Goal: Task Accomplishment & Management: Manage account settings

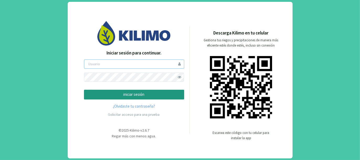
type input "tacchi"
click at [137, 94] on p "iniciar sesión" at bounding box center [134, 94] width 91 height 6
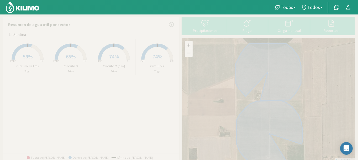
click at [248, 23] on icon at bounding box center [247, 23] width 8 height 8
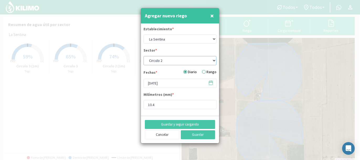
click at [214, 59] on select "Circulo 2 Circulo 2 (1m) Circulo 3 Circulo 3 (1m)" at bounding box center [180, 60] width 73 height 9
select select "2: Object"
click at [144, 56] on select "Circulo 2 Circulo 2 (1m) Circulo 3 Circulo 3 (1m)" at bounding box center [180, 60] width 73 height 9
type input "7.8"
click at [211, 83] on icon at bounding box center [211, 82] width 5 height 5
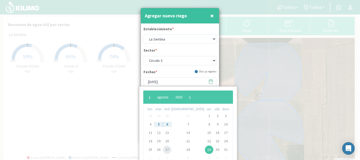
click at [171, 149] on span "27" at bounding box center [167, 149] width 8 height 8
type input "[DATE]"
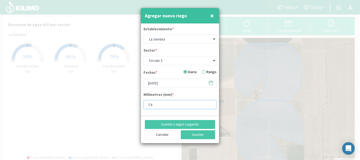
click at [156, 104] on input "7.8" at bounding box center [180, 104] width 73 height 9
type input "7"
type input "8"
type input "8.5"
click at [183, 124] on button "Guardar y seguir cargando" at bounding box center [180, 124] width 70 height 9
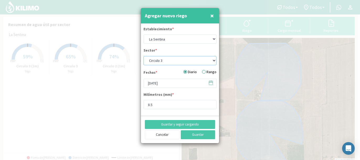
click at [214, 59] on select "Circulo 2 Circulo 2 (1m) Circulo 3 Circulo 3 (1m)" at bounding box center [180, 60] width 73 height 9
select select "3: Object"
click at [144, 56] on select "Circulo 2 Circulo 2 (1m) Circulo 3 Circulo 3 (1m)" at bounding box center [180, 60] width 73 height 9
type input "7.8"
click at [189, 123] on button "Guardar y seguir cargando" at bounding box center [180, 124] width 70 height 9
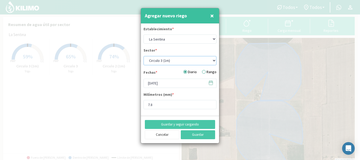
click at [215, 59] on select "Circulo 2 Circulo 2 (1m) Circulo 3 Circulo 3 (1m)" at bounding box center [180, 60] width 73 height 9
select select "2: Object"
click at [144, 56] on select "Circulo 2 Circulo 2 (1m) Circulo 3 Circulo 3 (1m)" at bounding box center [180, 60] width 73 height 9
type input "8.5"
click at [211, 82] on icon at bounding box center [211, 82] width 4 height 0
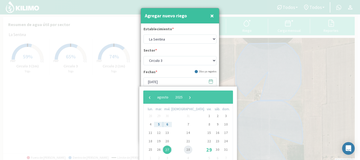
click at [184, 148] on span "28" at bounding box center [188, 149] width 8 height 8
type input "[DATE]"
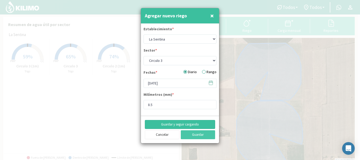
click at [190, 122] on button "Guardar y seguir cargando" at bounding box center [180, 124] width 70 height 9
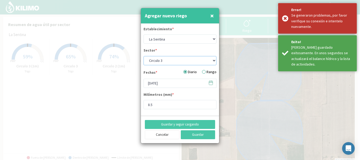
click at [214, 59] on select "Circulo 2 Circulo 2 (1m) Circulo 3 Circulo 3 (1m)" at bounding box center [180, 60] width 73 height 9
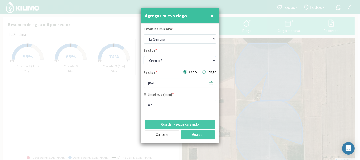
select select "3: Object"
click at [144, 56] on select "Circulo 2 Circulo 2 (1m) Circulo 3 Circulo 3 (1m)" at bounding box center [180, 60] width 73 height 9
click at [154, 103] on input "7.8" at bounding box center [180, 104] width 73 height 9
type input "7"
type input "8"
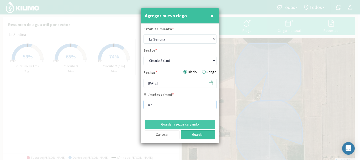
type input "8.5"
click at [199, 133] on button "Guardar" at bounding box center [198, 134] width 35 height 9
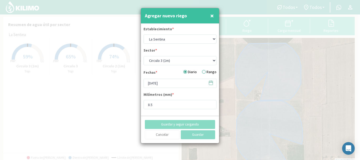
select select "0: Object"
type input "[DATE]"
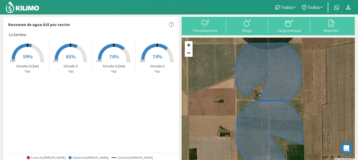
click at [75, 58] on span "65%" at bounding box center [71, 56] width 10 height 7
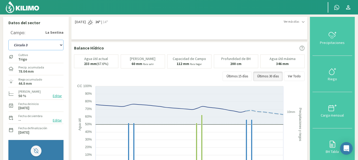
click at [61, 45] on select "Circulo 2 Circulo 2 (1m) Circulo 3 Circulo 3 (1m)" at bounding box center [35, 45] width 55 height 11
click at [8, 40] on select "Circulo 2 Circulo 2 (1m) Circulo 3 Circulo 3 (1m)" at bounding box center [35, 45] width 55 height 11
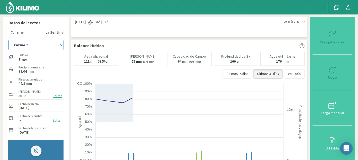
select select "7: Object"
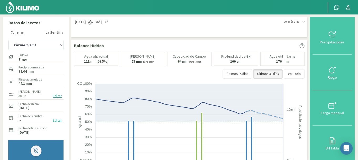
click at [334, 72] on icon at bounding box center [333, 70] width 8 height 8
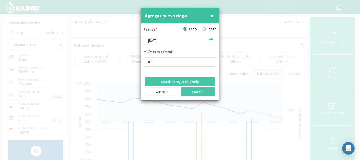
click at [211, 39] on icon at bounding box center [211, 39] width 5 height 5
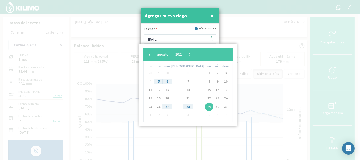
click at [170, 106] on span "27" at bounding box center [167, 106] width 8 height 8
click at [211, 15] on span "×" at bounding box center [212, 15] width 4 height 9
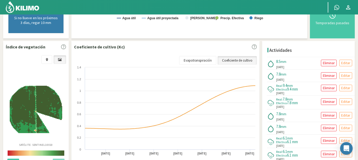
scroll to position [166, 0]
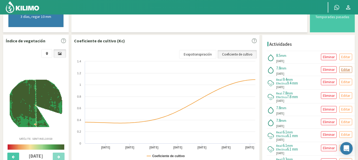
click at [345, 66] on p "Editar" at bounding box center [345, 69] width 9 height 6
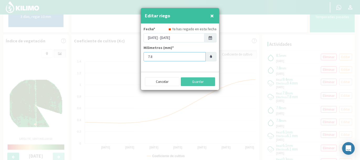
click at [155, 56] on input "7.8" at bounding box center [175, 56] width 62 height 9
type input "7"
type input "8"
type input "8.5"
click at [199, 81] on button "Guardar" at bounding box center [198, 81] width 35 height 9
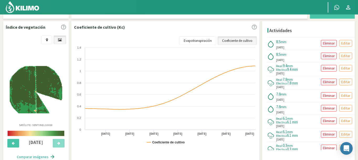
scroll to position [184, 0]
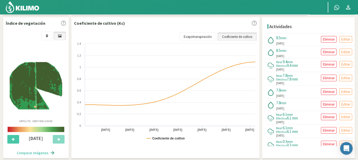
click at [35, 67] on img at bounding box center [36, 86] width 53 height 48
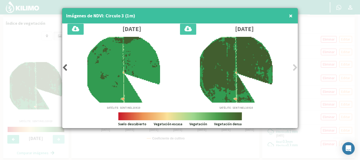
click at [290, 15] on span "×" at bounding box center [291, 15] width 4 height 9
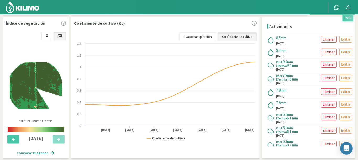
click at [348, 6] on icon at bounding box center [348, 7] width 6 height 6
click at [320, 29] on link "Salir" at bounding box center [333, 30] width 41 height 11
